Goal: Answer question/provide support: Share knowledge or assist other users

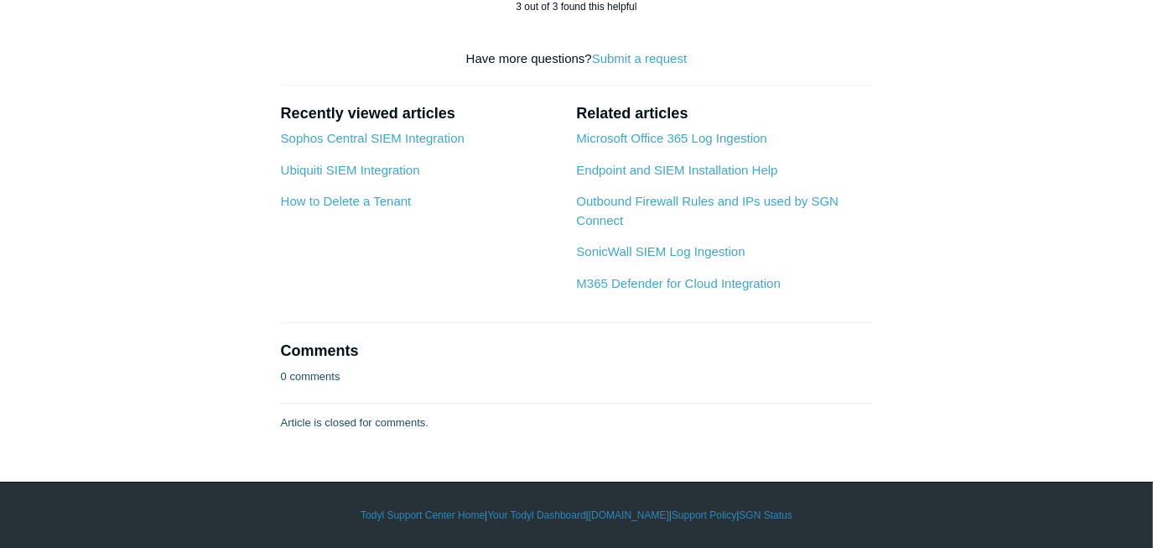
scroll to position [8080, 0]
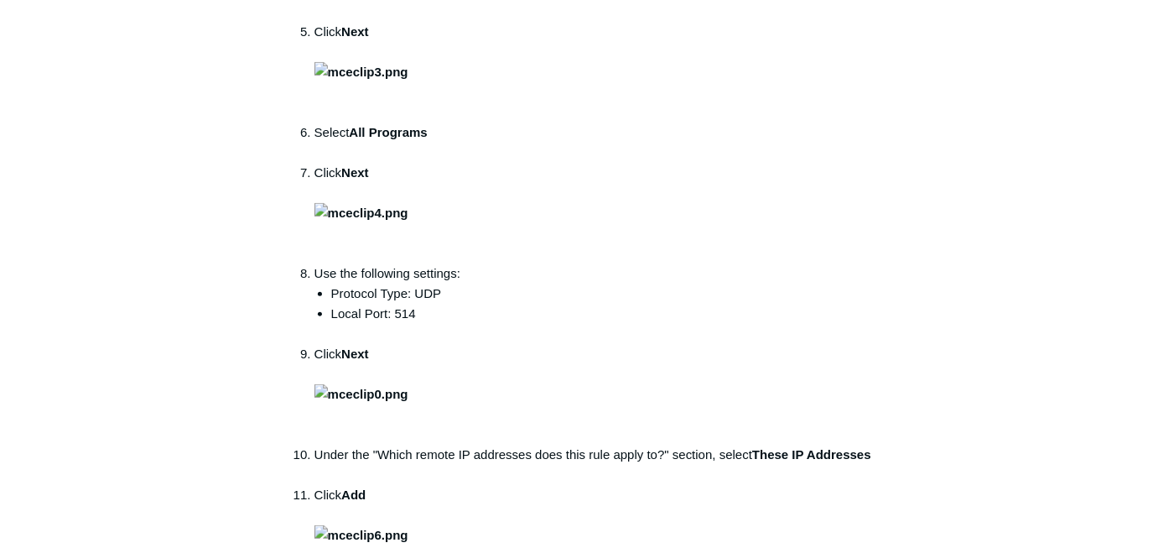
scroll to position [533, 0]
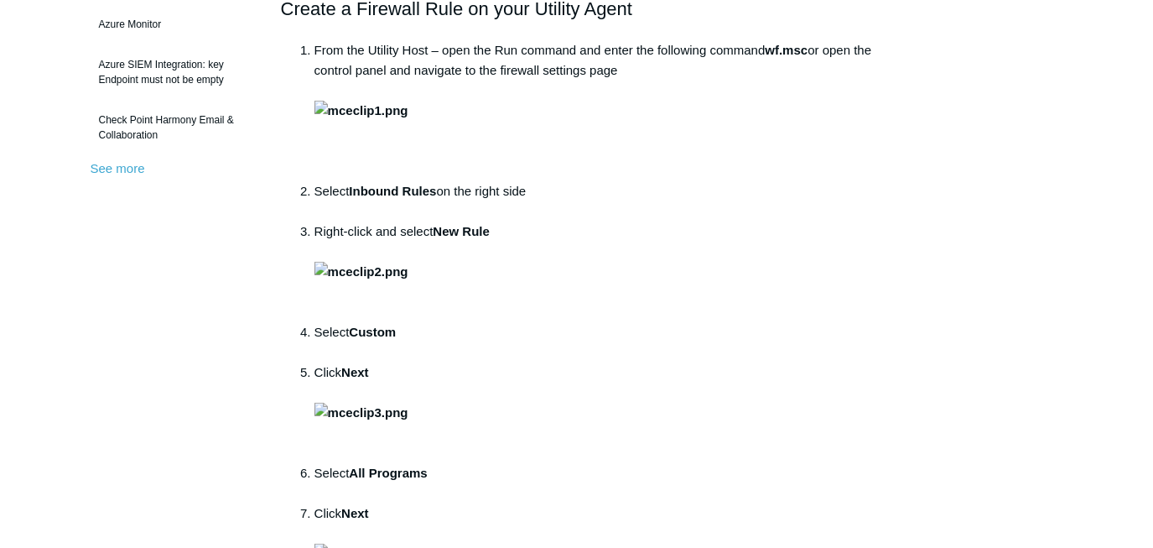
scroll to position [533, 0]
